Goal: Find specific page/section: Locate item on page

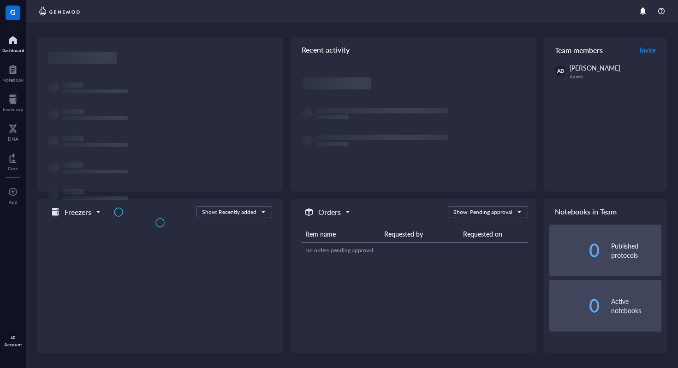
scroll to position [3687, 0]
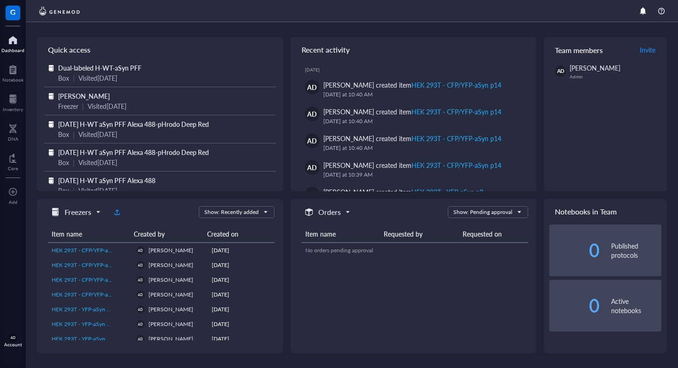
click at [202, 107] on div "Freezer | Visited [DATE]" at bounding box center [160, 106] width 204 height 10
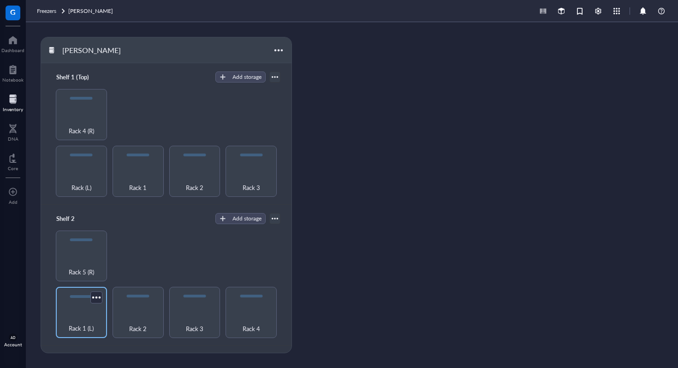
click at [85, 323] on span "Rack 1 (L)" at bounding box center [81, 328] width 25 height 10
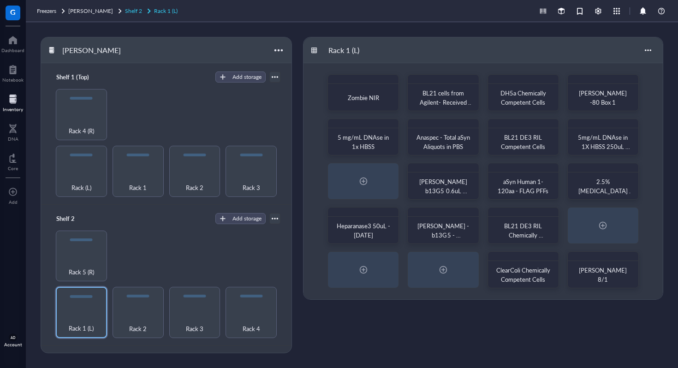
click at [147, 12] on link "Shelf 2 Rack 1 (L)" at bounding box center [152, 10] width 54 height 9
click at [86, 15] on div "[PERSON_NAME]" at bounding box center [90, 10] width 45 height 9
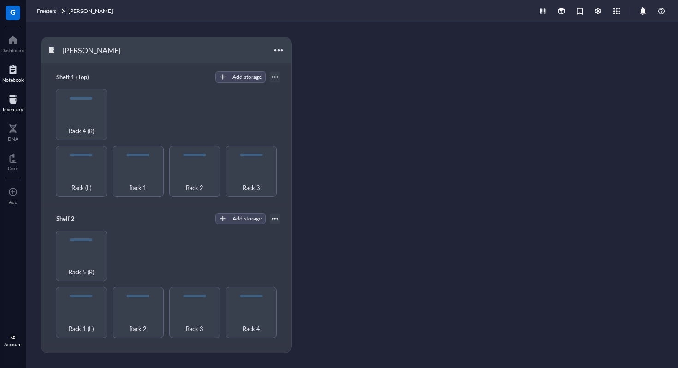
click at [7, 77] on div "Notebook" at bounding box center [12, 80] width 21 height 6
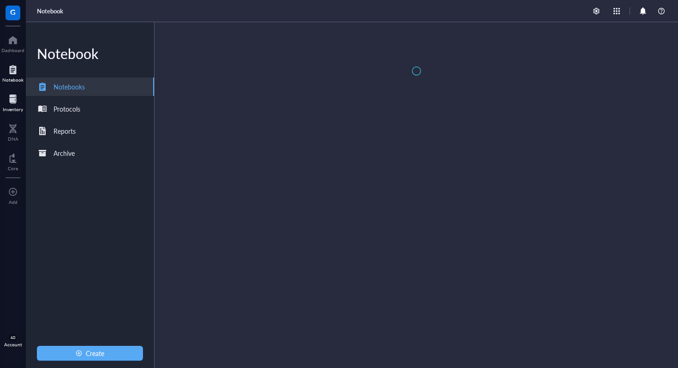
click at [8, 100] on div at bounding box center [13, 99] width 20 height 15
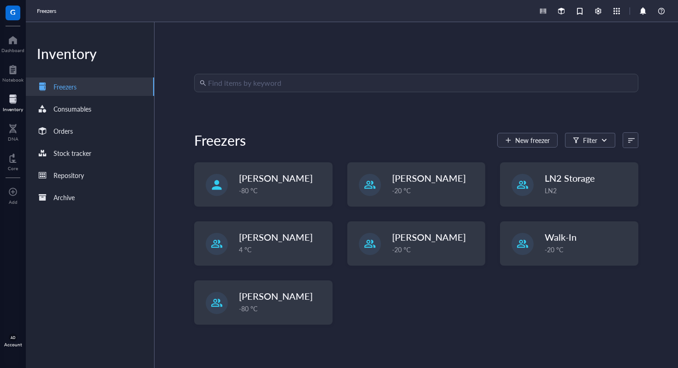
click at [302, 90] on input "search" at bounding box center [420, 83] width 425 height 18
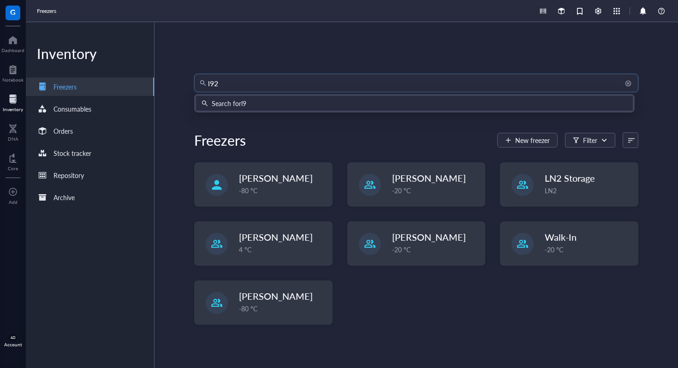
type input "l929"
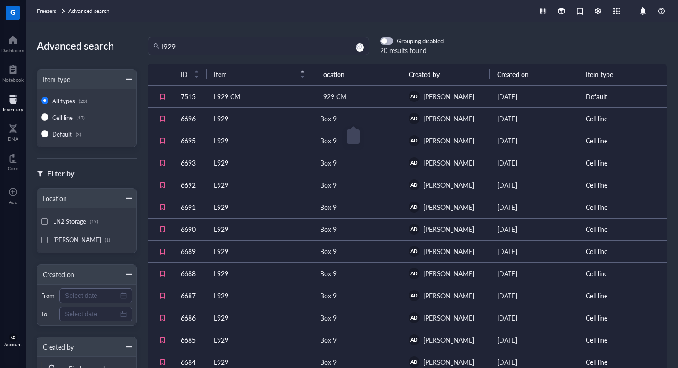
click at [327, 117] on div "Box 9" at bounding box center [328, 118] width 17 height 10
click at [235, 95] on td "L929 CM" at bounding box center [260, 96] width 106 height 22
